Goal: Task Accomplishment & Management: Complete application form

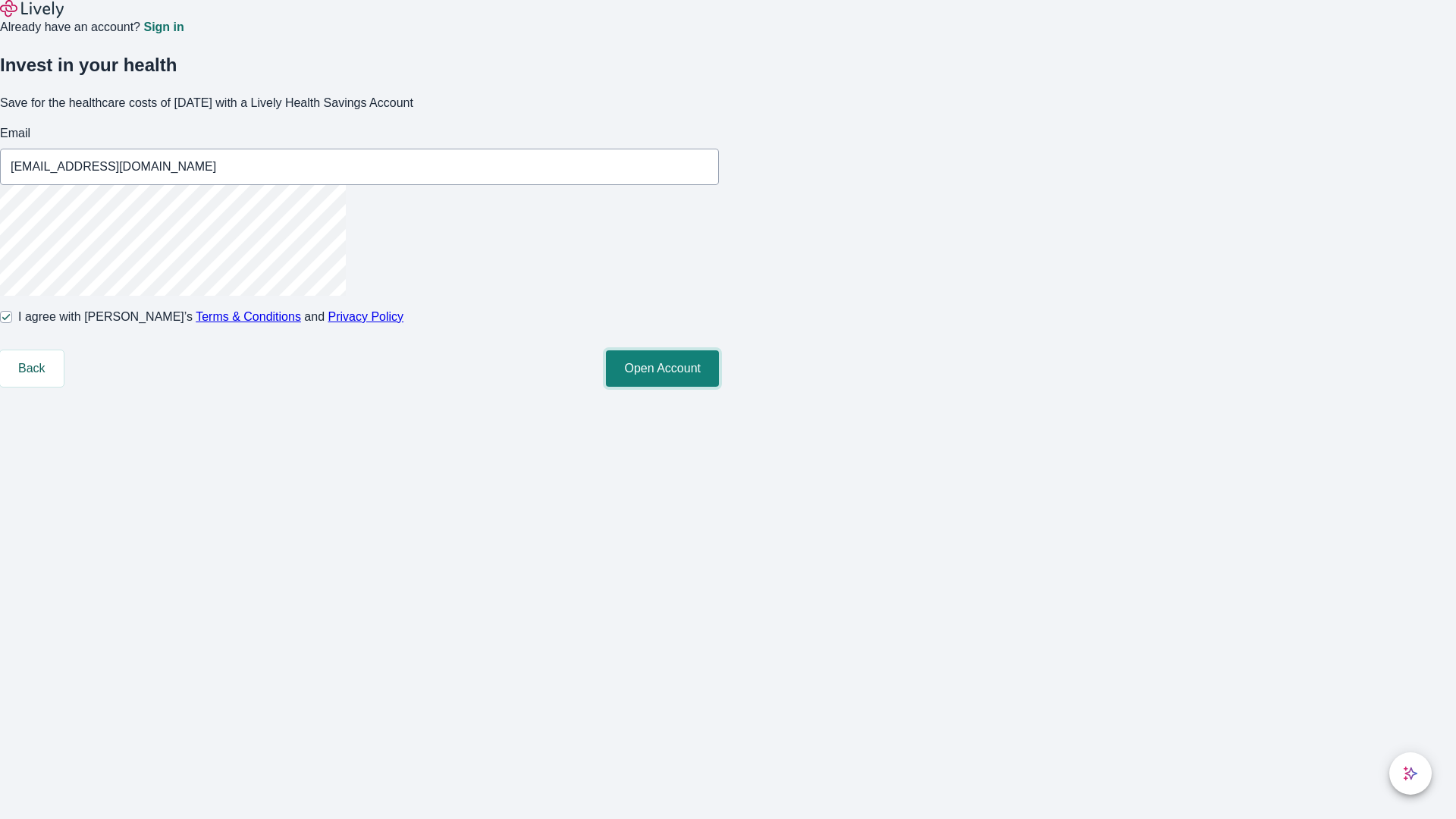
click at [719, 386] on button "Open Account" at bounding box center [662, 369] width 113 height 37
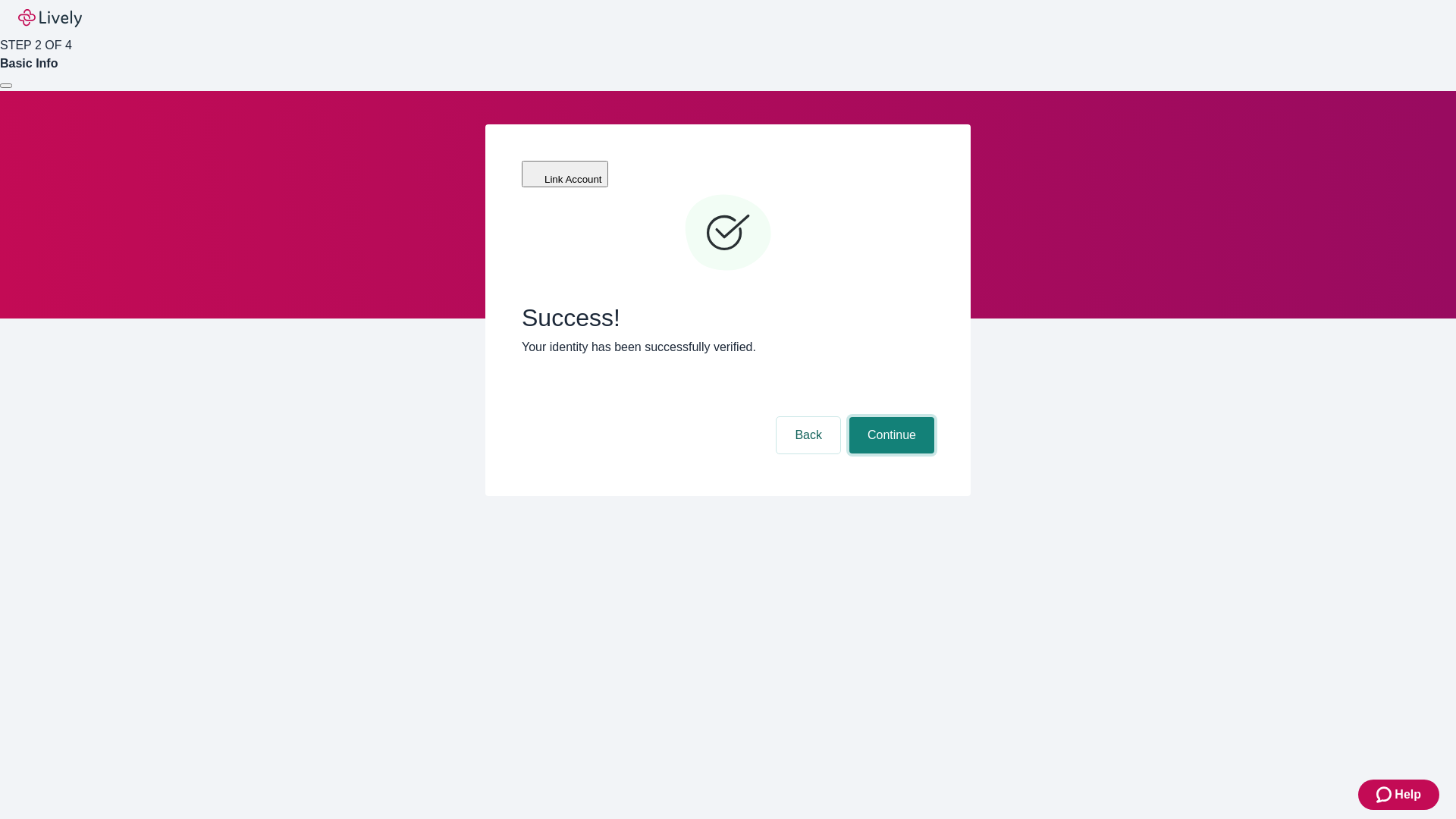
click at [890, 417] on button "Continue" at bounding box center [891, 435] width 85 height 37
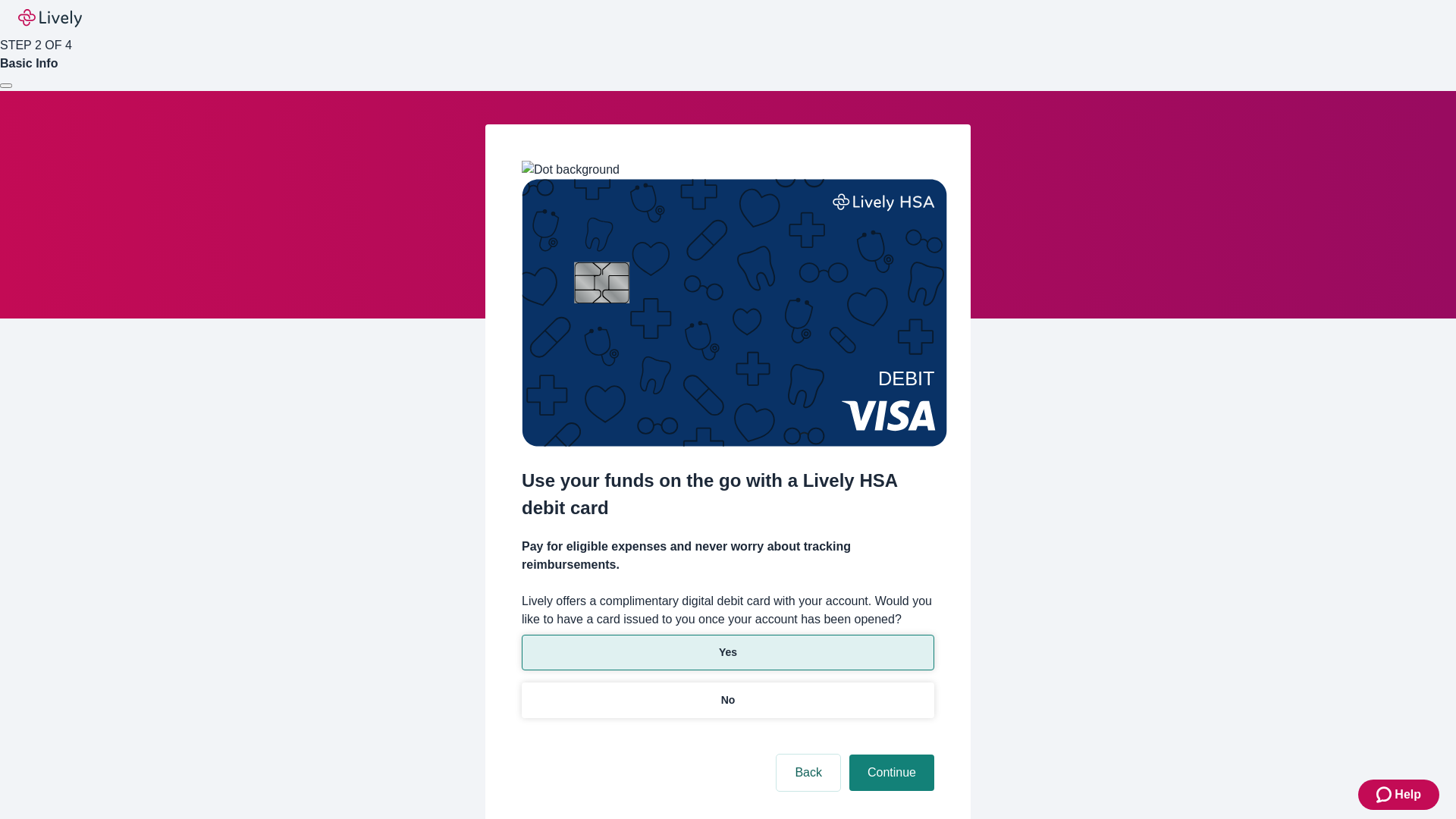
click at [727, 645] on p "Yes" at bounding box center [728, 652] width 18 height 16
click at [890, 754] on button "Continue" at bounding box center [891, 773] width 85 height 37
